Goal: Transaction & Acquisition: Purchase product/service

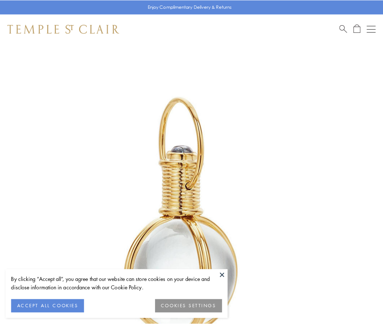
scroll to position [190, 0]
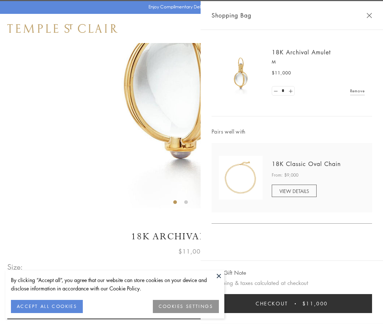
click at [291, 303] on button "Checkout $11,000" at bounding box center [291, 303] width 160 height 19
